Goal: Transaction & Acquisition: Purchase product/service

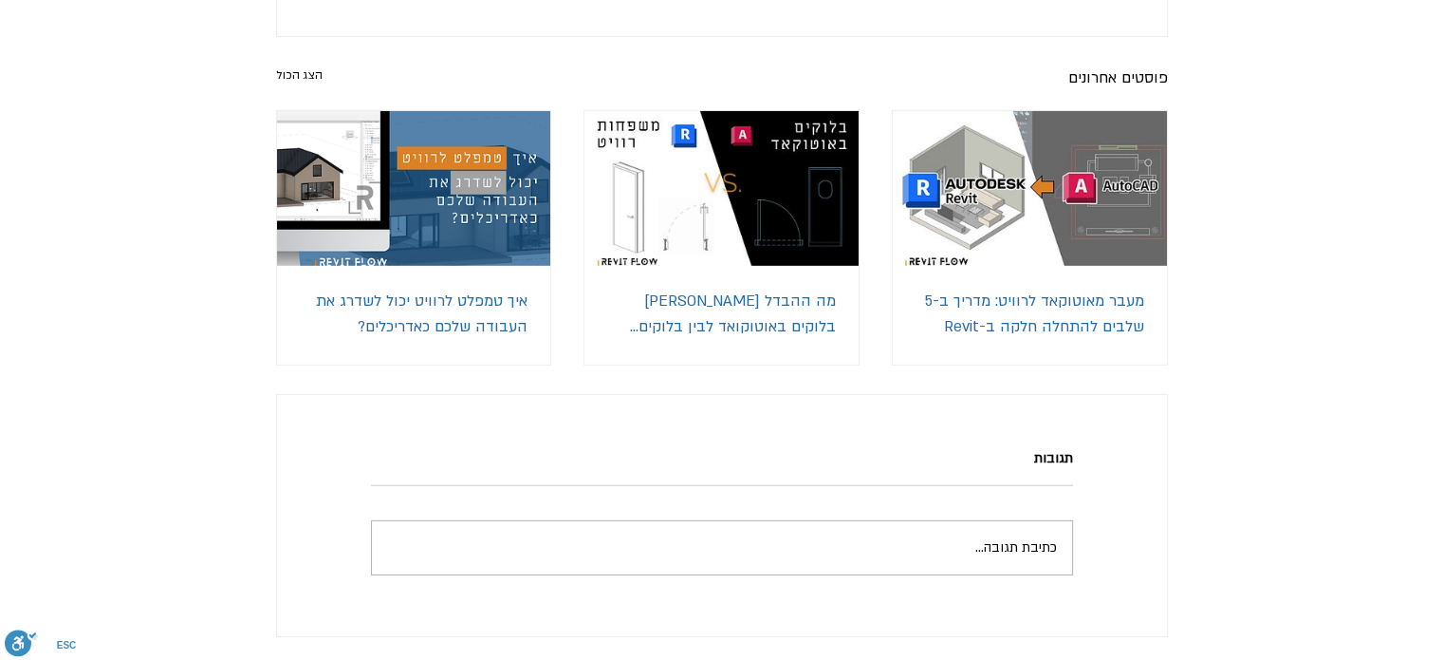
scroll to position [5789, 0]
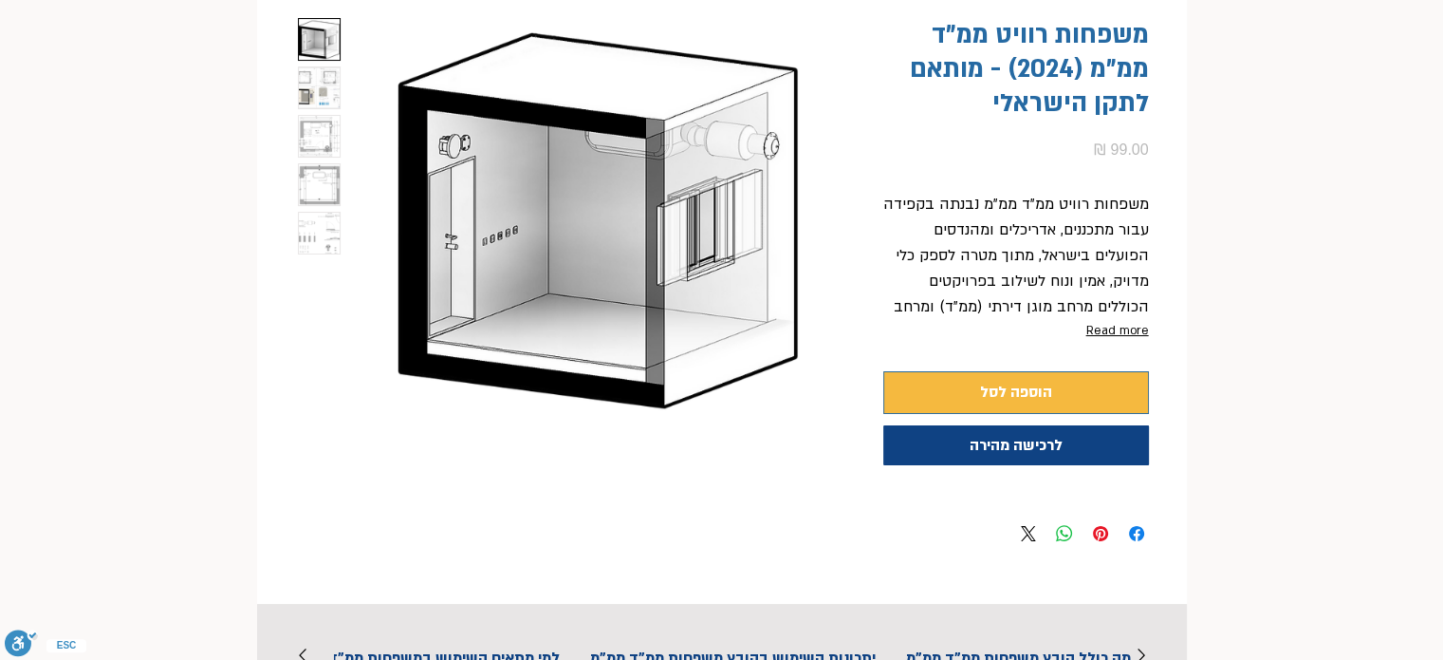
scroll to position [380, 0]
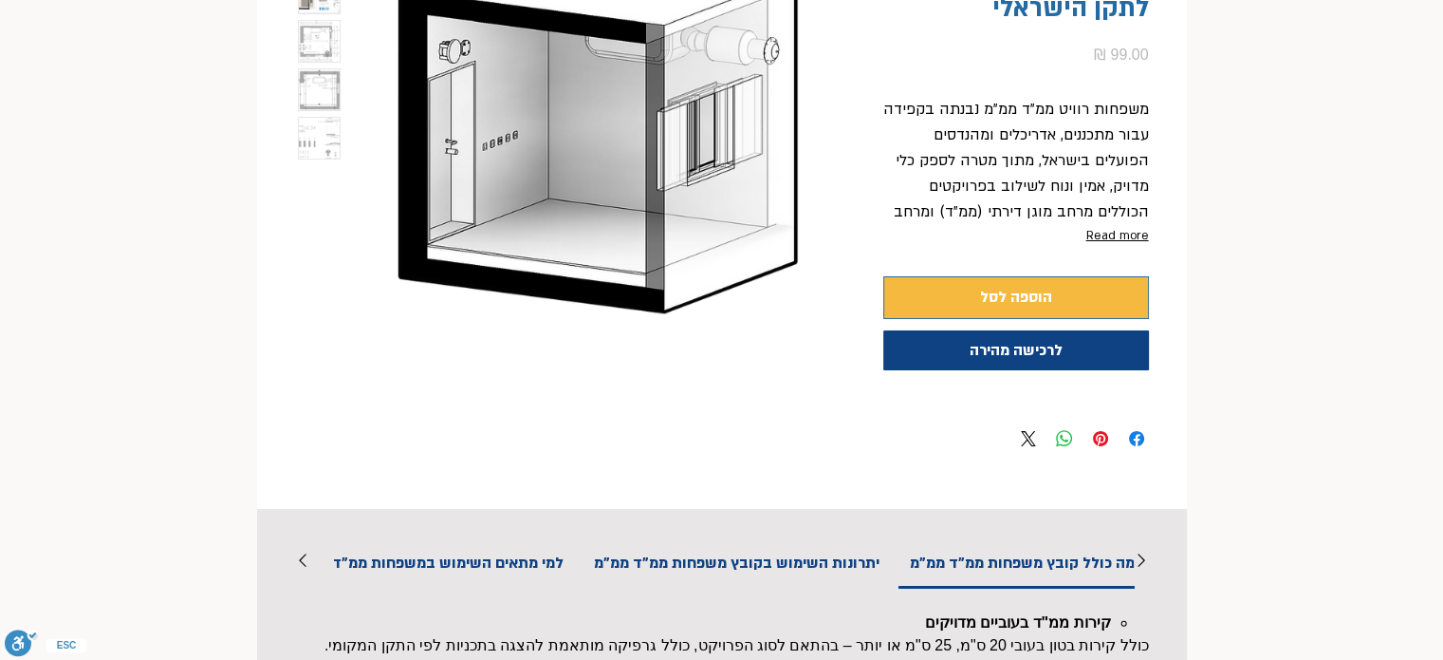
scroll to position [0, 60]
